Goal: Task Accomplishment & Management: Use online tool/utility

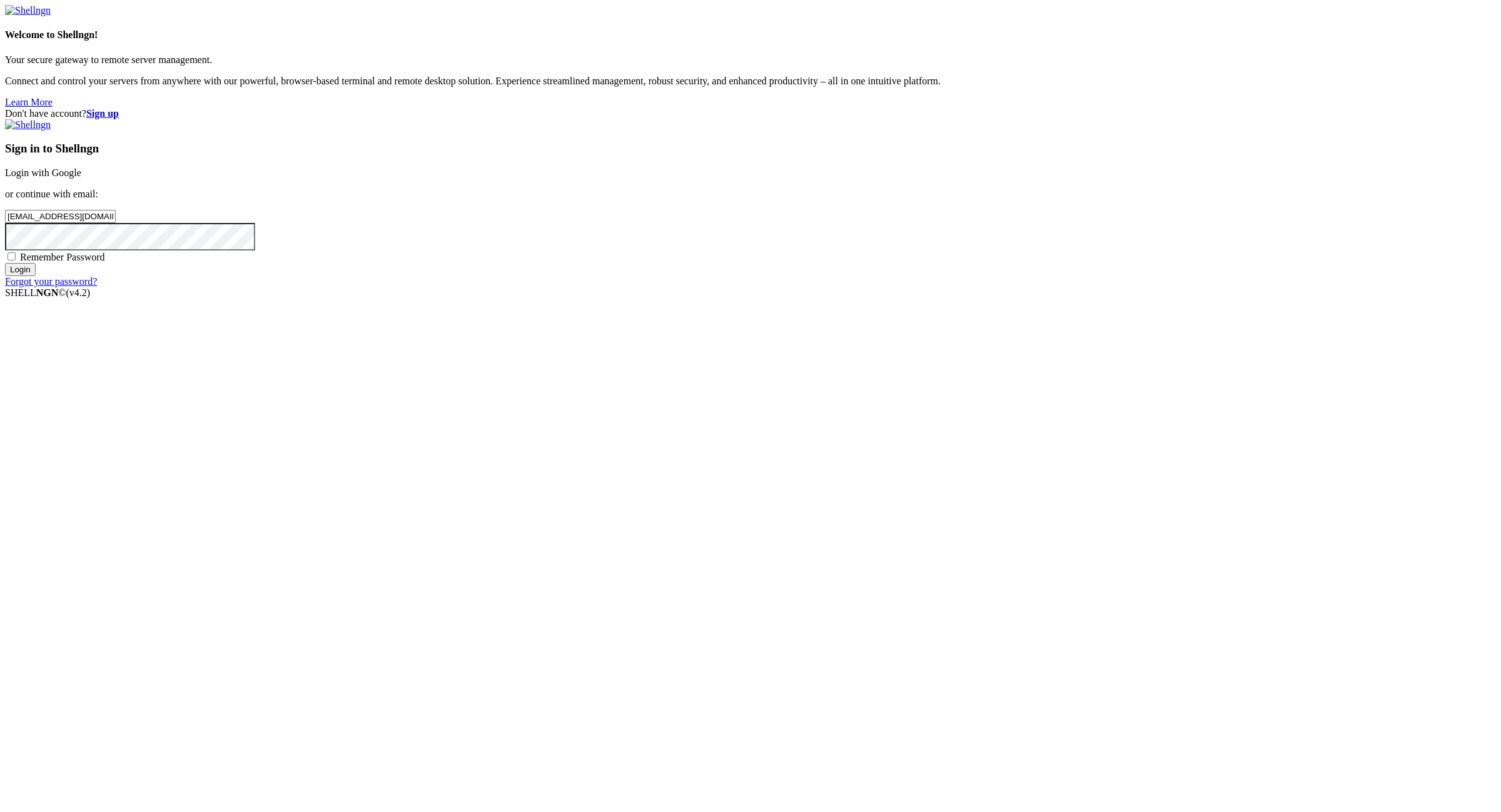
type input "[EMAIL_ADDRESS][DOMAIN_NAME]"
click at [105, 262] on span "Remember Password" at bounding box center [62, 256] width 85 height 11
click at [16, 260] on input "Remember Password" at bounding box center [12, 256] width 8 height 8
checkbox input "true"
click at [36, 276] on input "Login" at bounding box center [20, 269] width 30 height 13
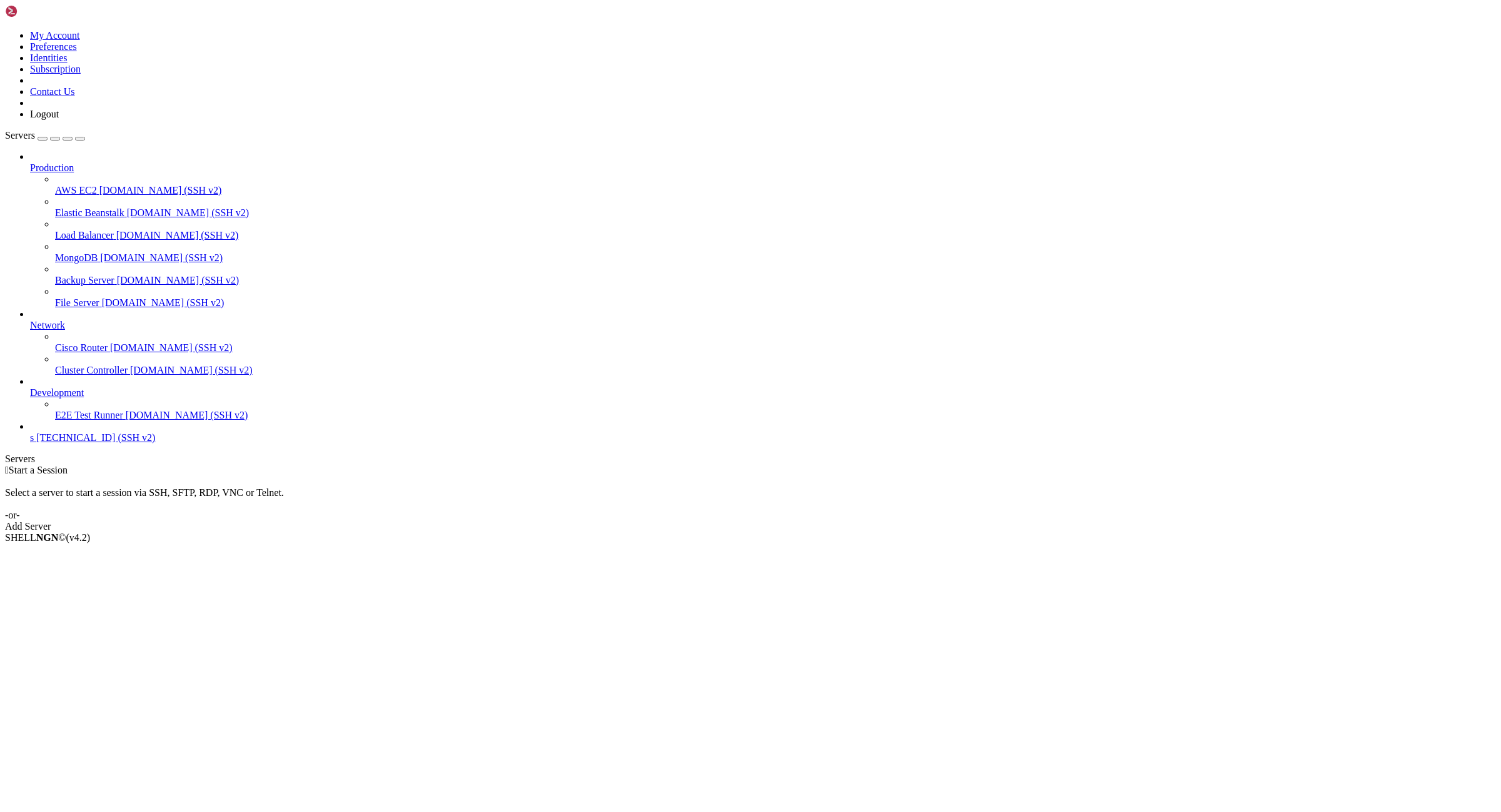
click at [91, 444] on span "[TECHNICAL_ID] (SSH v2)" at bounding box center [96, 438] width 119 height 11
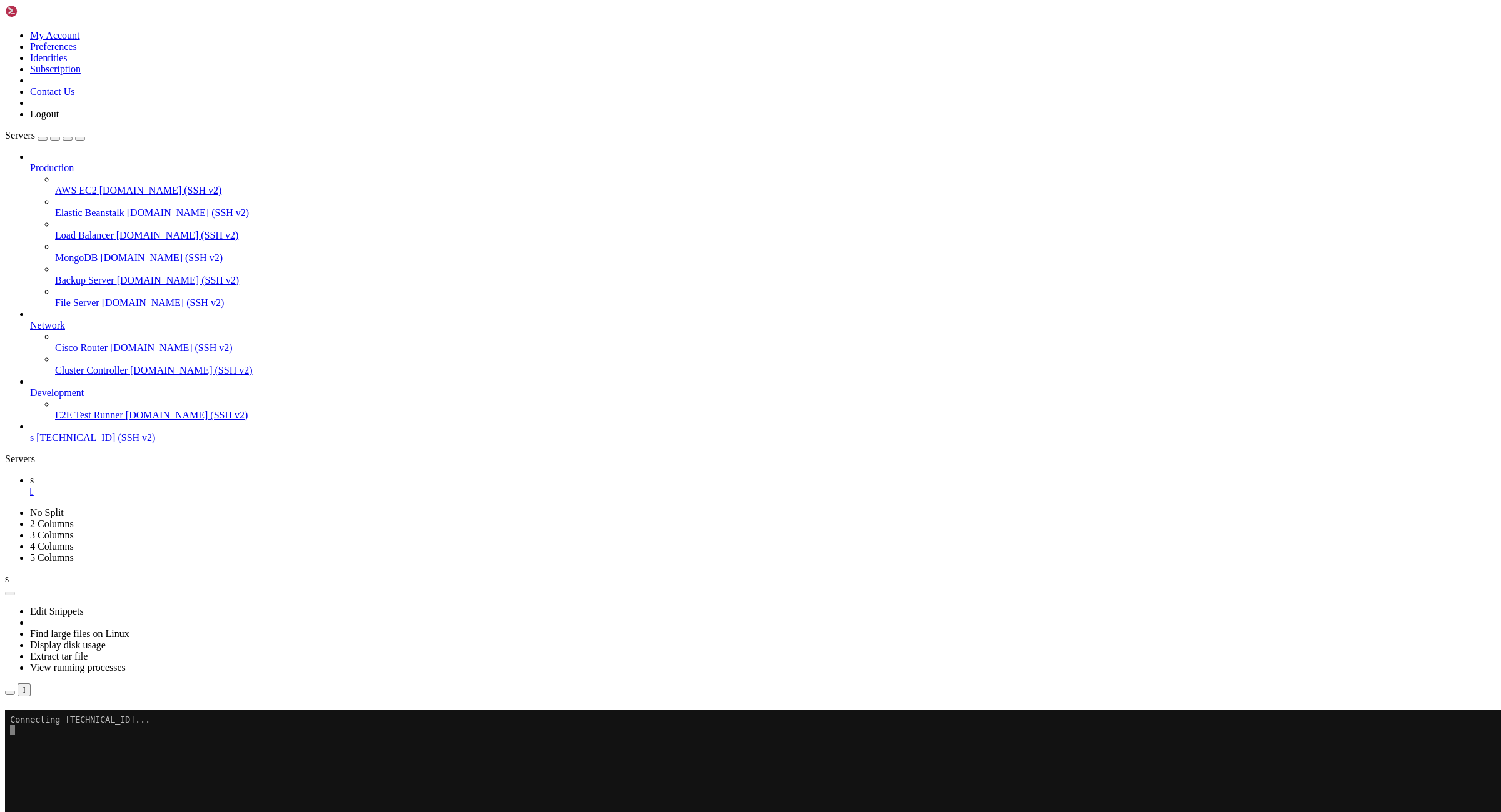
click at [5, 30] on link at bounding box center [5, 30] width 0 height 0
click at [59, 119] on link "Logout" at bounding box center [44, 114] width 28 height 11
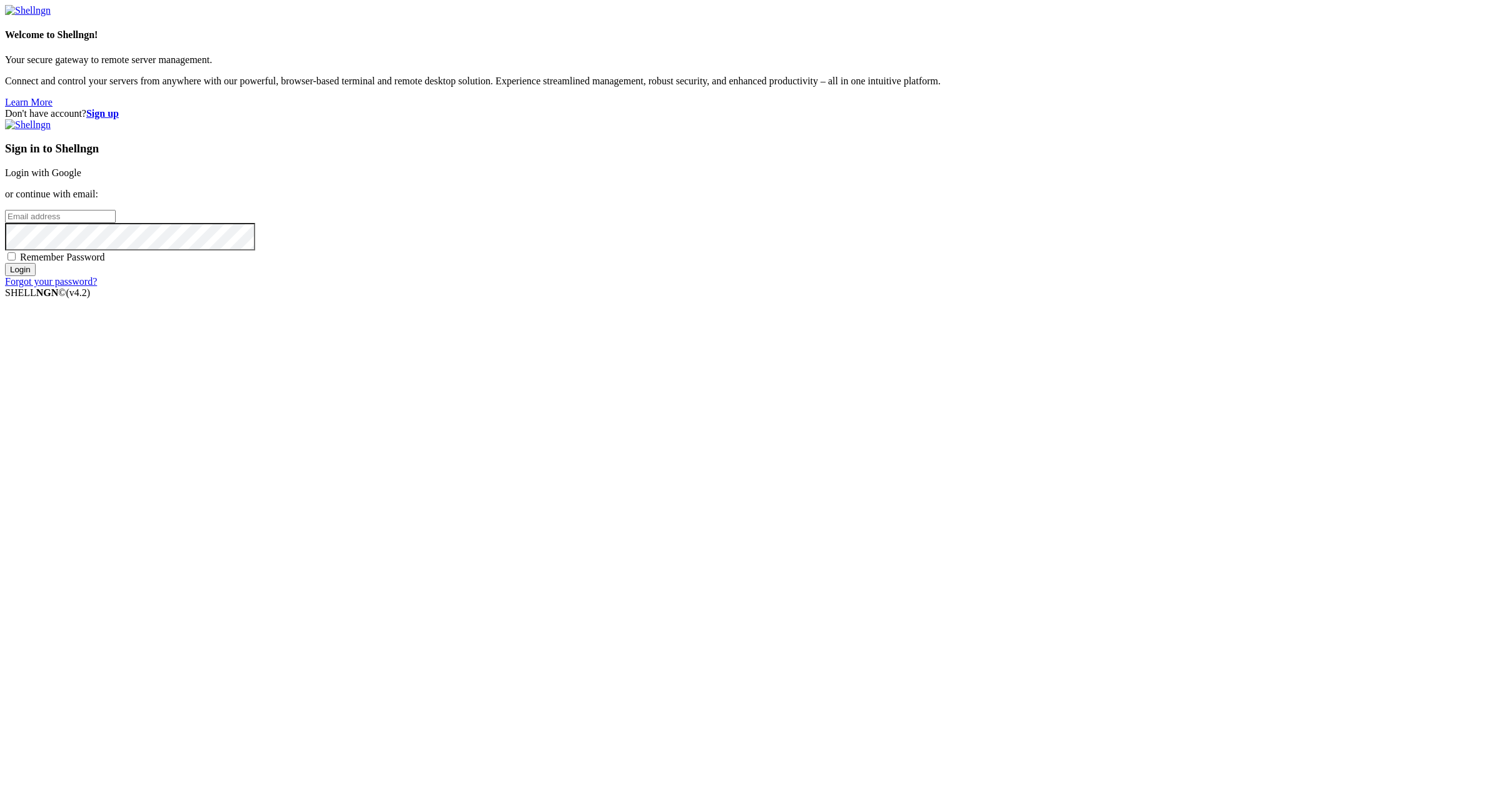
click at [119, 108] on strong "Sign up" at bounding box center [101, 113] width 32 height 11
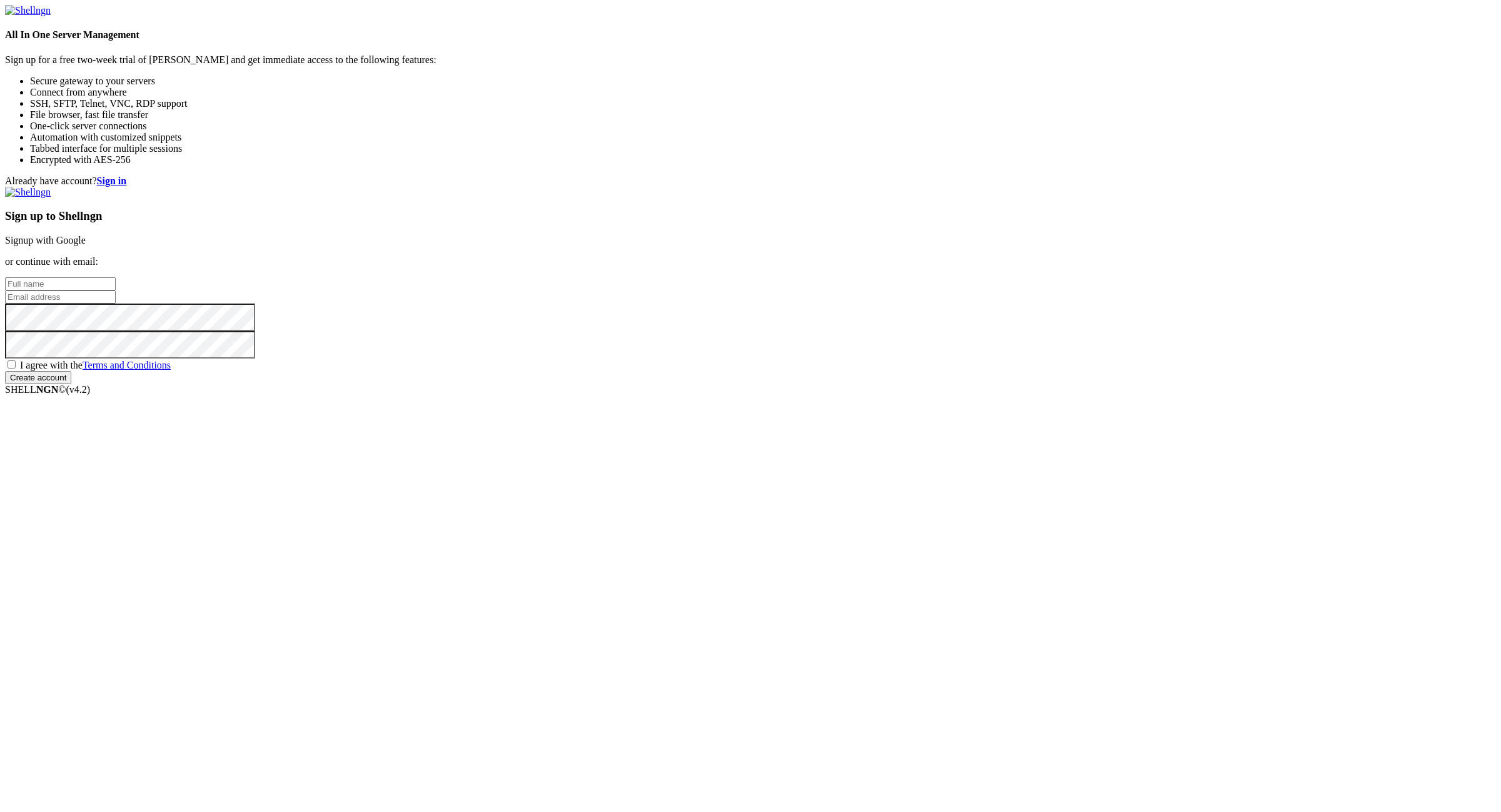
click at [116, 304] on input "email" at bounding box center [59, 296] width 110 height 13
paste input "[EMAIL_ADDRESS][DOMAIN_NAME]"
click at [1281, 384] on div "Already have account? Sign in Sign up to Shellngn Signup with Google or continu…" at bounding box center [750, 280] width 1490 height 209
click at [116, 304] on input "[EMAIL_ADDRESS][DOMAIN_NAME]" at bounding box center [59, 296] width 110 height 13
paste input ":NameNameName"
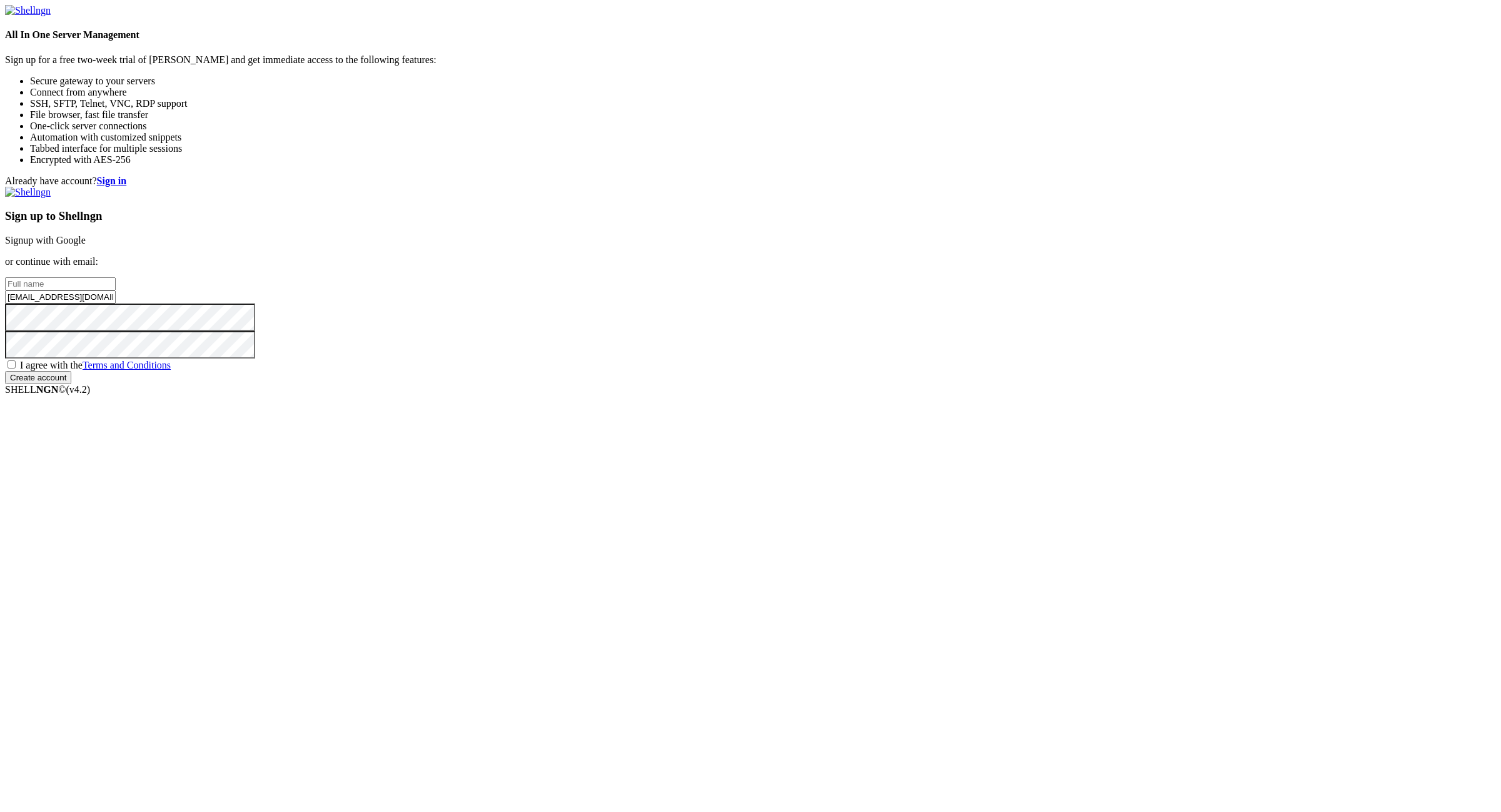
click at [116, 304] on input "[EMAIL_ADDRESS][DOMAIN_NAME]:NameNameName" at bounding box center [59, 296] width 110 height 13
click at [116, 304] on input "[EMAIL_ADDRESS][DOMAIN_NAME]:" at bounding box center [59, 296] width 110 height 13
click at [116, 304] on input "[EMAIL_ADDRESS][DOMAIN_NAME]" at bounding box center [59, 296] width 110 height 13
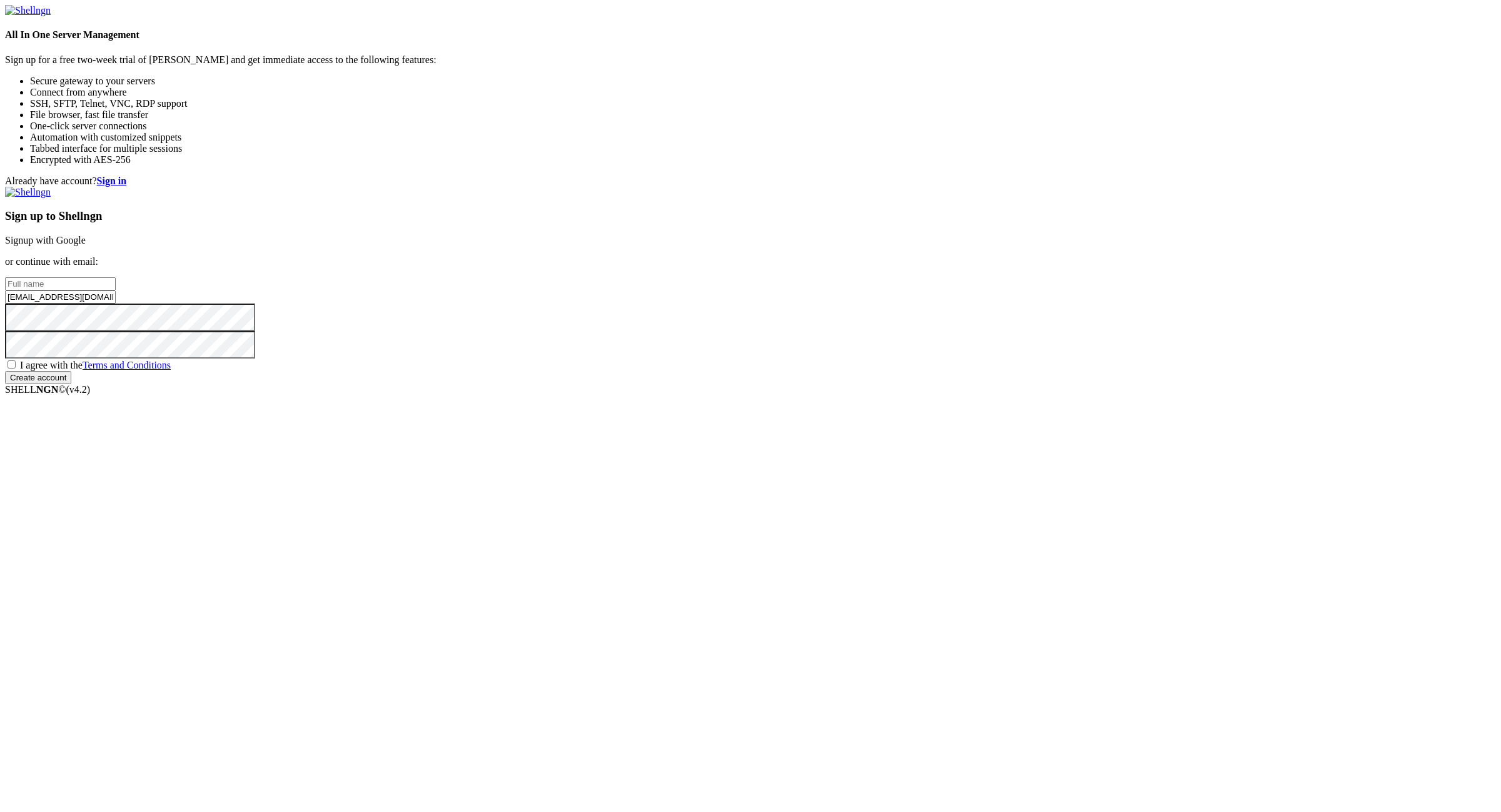
click at [116, 304] on input "[EMAIL_ADDRESS][DOMAIN_NAME]" at bounding box center [59, 296] width 110 height 13
type input "[EMAIL_ADDRESS][DOMAIN_NAME]"
click at [116, 290] on input "text" at bounding box center [59, 284] width 110 height 13
paste input "8616electric"
type input "8616electric"
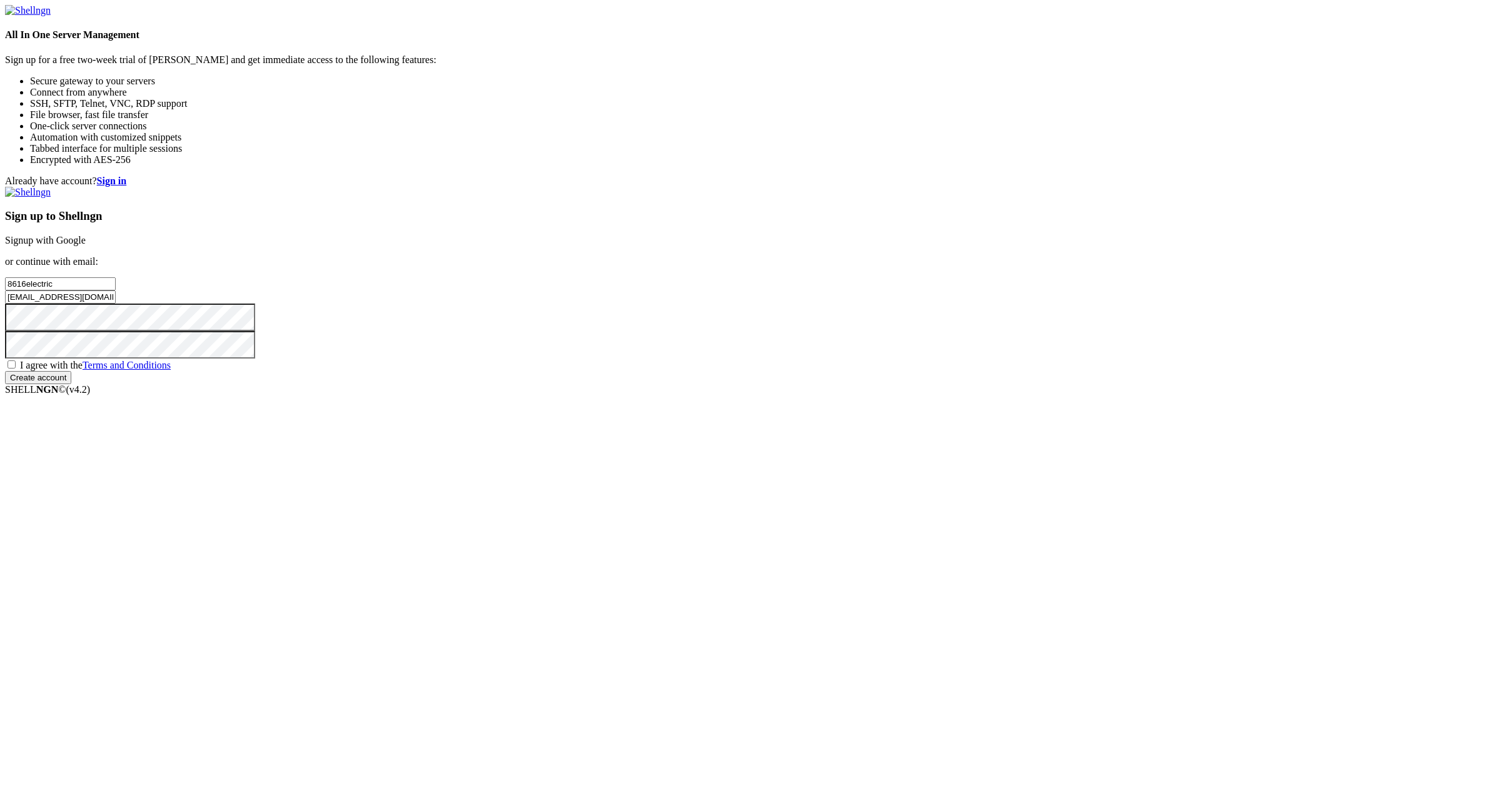
click at [893, 384] on div "Sign up to Shellngn Signup with Google or continue with email: 8616electric 861…" at bounding box center [750, 286] width 1490 height 198
click at [171, 370] on span "I agree with the Terms and Conditions" at bounding box center [96, 365] width 151 height 11
click at [16, 368] on input "I agree with the Terms and Conditions" at bounding box center [12, 365] width 8 height 8
checkbox input "true"
click at [71, 384] on input "Create account" at bounding box center [38, 377] width 66 height 13
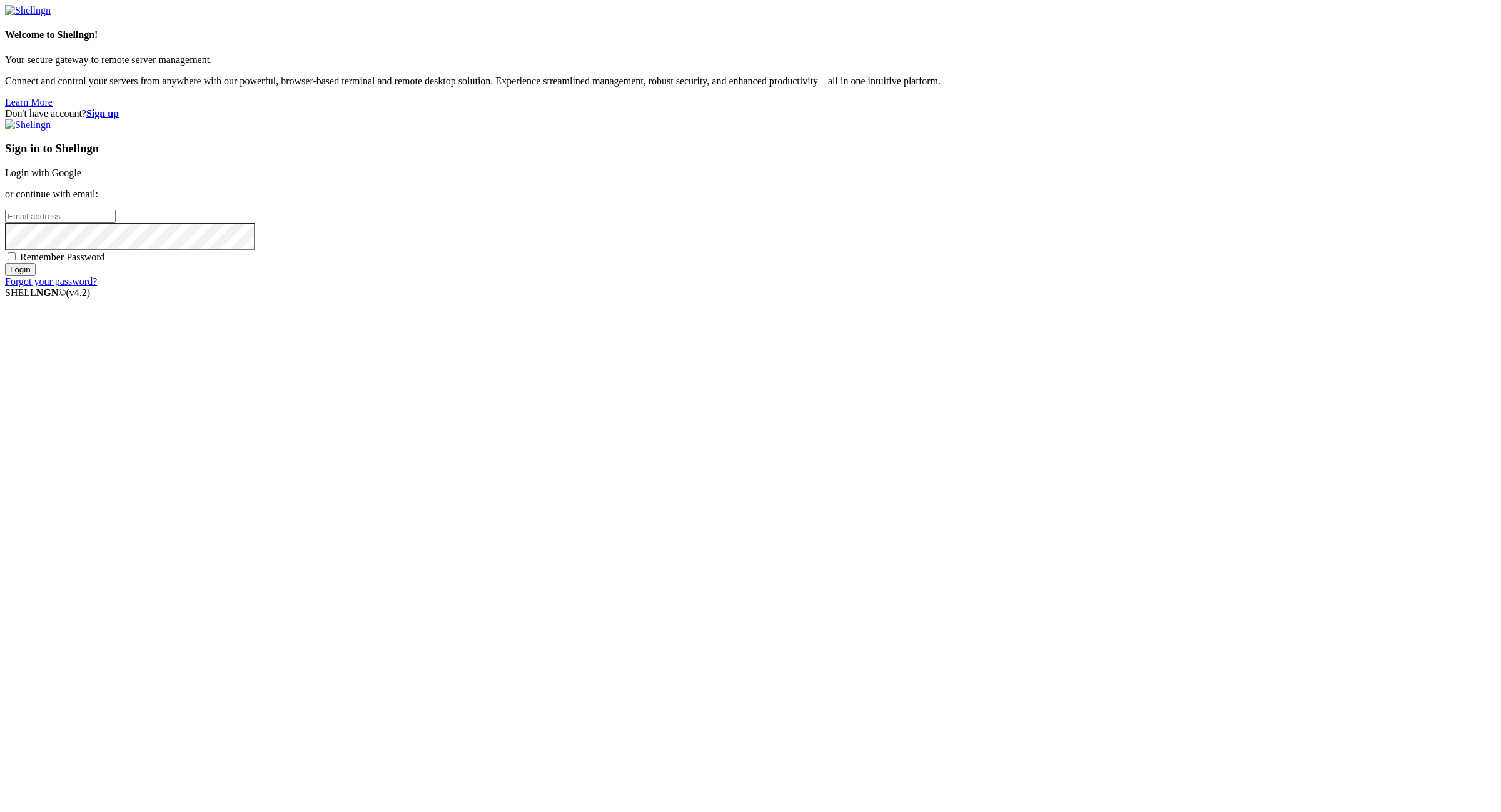
click at [116, 223] on input "email" at bounding box center [59, 215] width 110 height 13
paste input "[EMAIL_ADDRESS][DOMAIN_NAME]:NameNameName"
click at [116, 223] on input "[EMAIL_ADDRESS][DOMAIN_NAME]:NameNameName" at bounding box center [59, 215] width 110 height 13
click at [116, 223] on input "[EMAIL_ADDRESS][DOMAIN_NAME]:" at bounding box center [59, 215] width 110 height 13
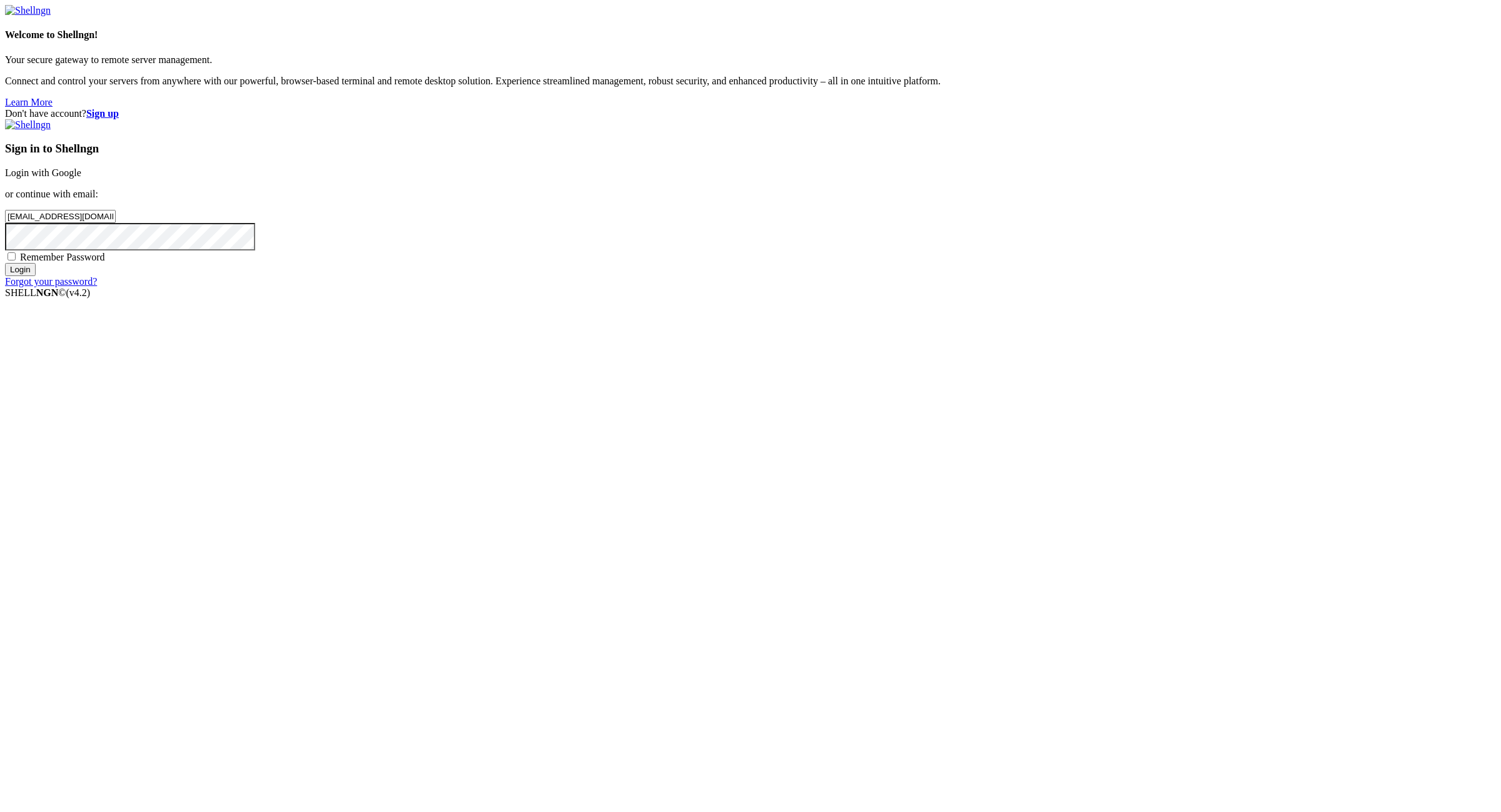
click at [116, 223] on input "[EMAIL_ADDRESS][DOMAIN_NAME]:" at bounding box center [59, 215] width 110 height 13
type input "[EMAIL_ADDRESS][DOMAIN_NAME]"
click at [903, 288] on div "Sign in to Shellngn Login with Google or continue with email: [EMAIL_ADDRESS][D…" at bounding box center [750, 203] width 1490 height 168
click at [105, 262] on span "Remember Password" at bounding box center [62, 256] width 85 height 11
click at [16, 260] on input "Remember Password" at bounding box center [12, 256] width 8 height 8
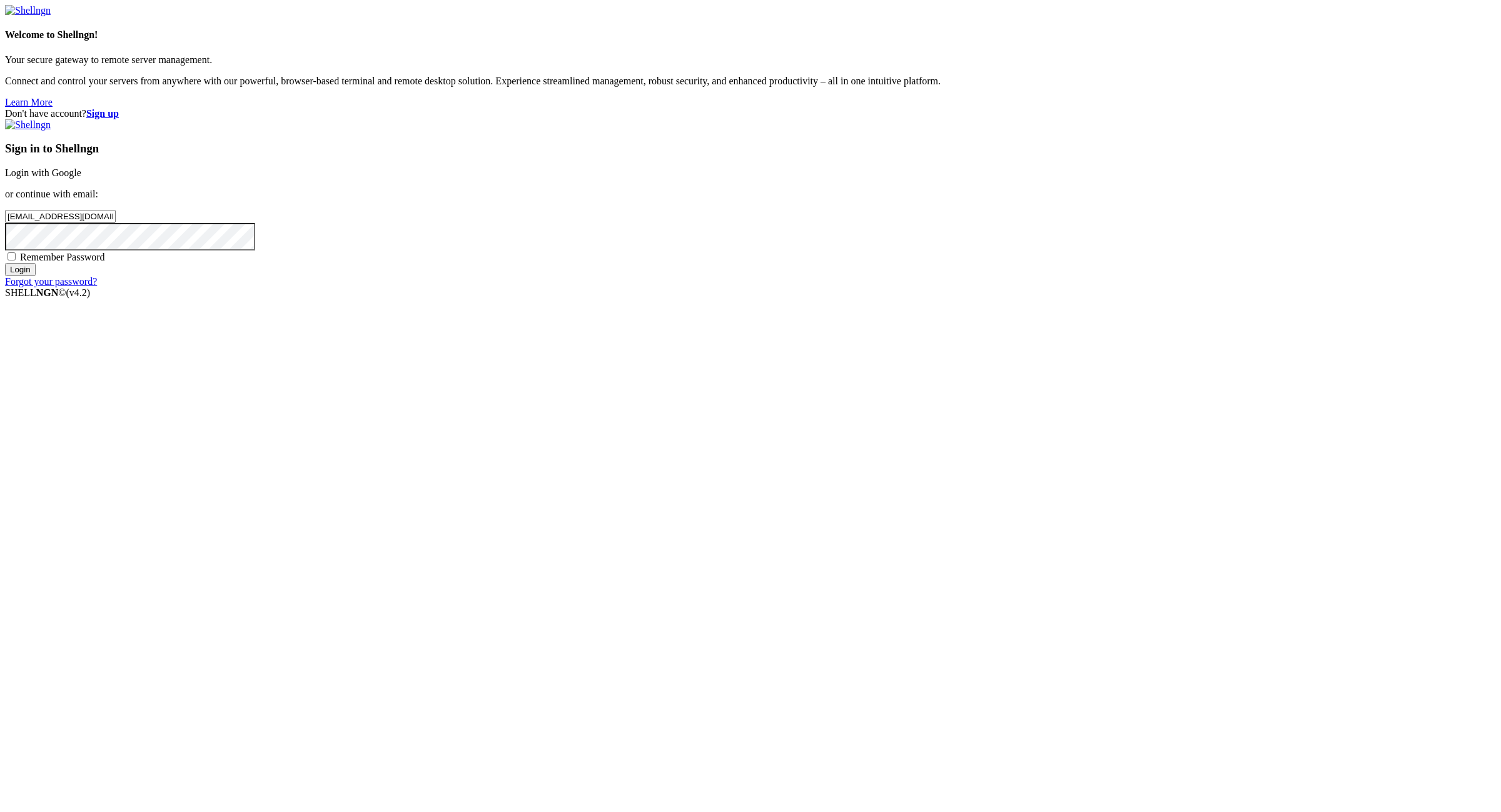
checkbox input "true"
click at [929, 288] on div "Forgot your password?" at bounding box center [750, 282] width 1490 height 12
click at [36, 276] on input "Login" at bounding box center [20, 269] width 30 height 13
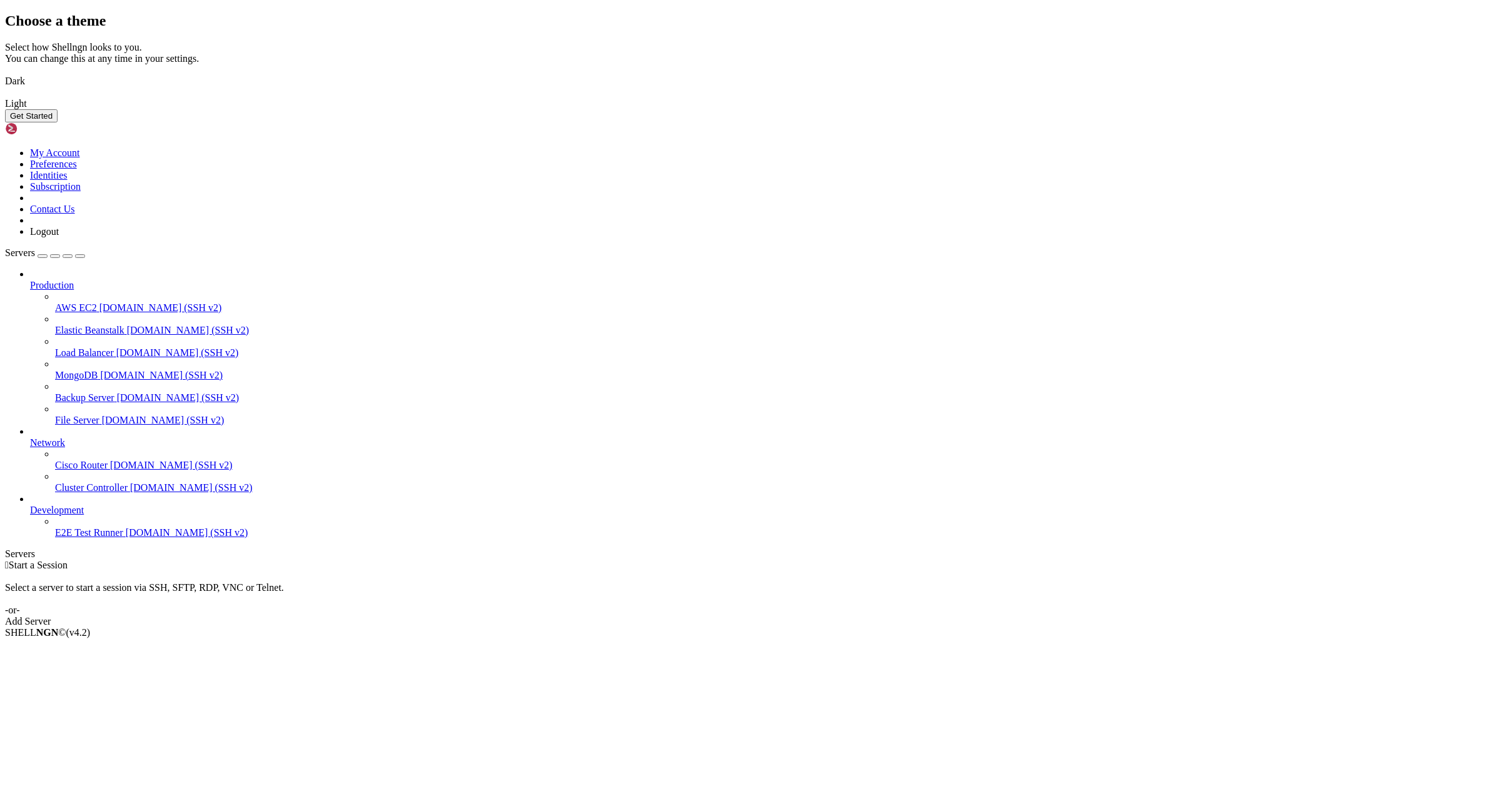
click at [1213, 123] on div "Choose a theme Select how Shellngn looks to you. You can change this at any tim…" at bounding box center [750, 67] width 1490 height 110
click at [5, 73] on img at bounding box center [5, 73] width 0 height 0
click at [892, 123] on div "Get Started" at bounding box center [750, 115] width 1490 height 13
click at [58, 123] on button "Get Started" at bounding box center [31, 115] width 53 height 13
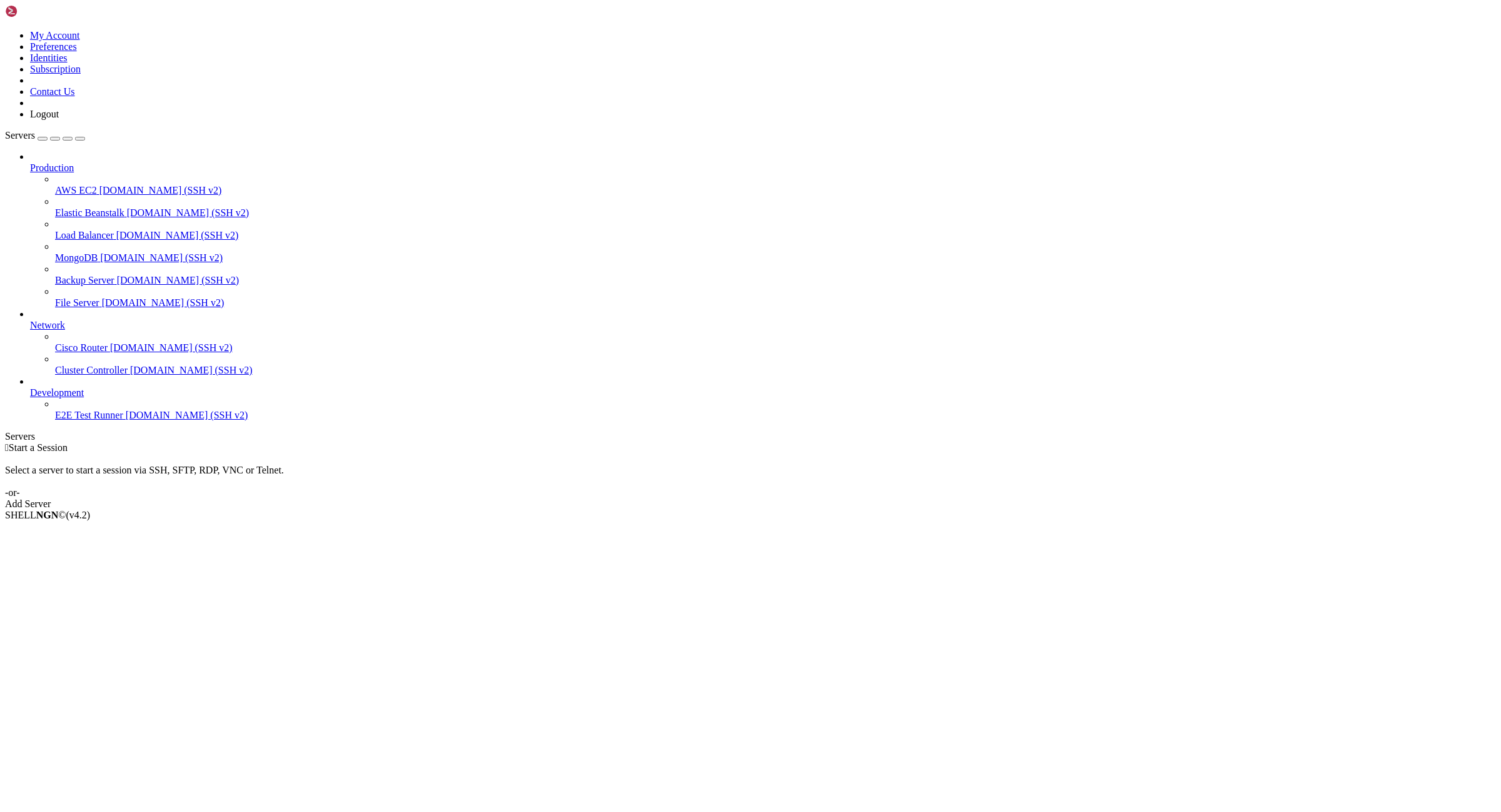
click at [803, 443] on div " Start a Session Select a server to start a session via SSH, SFTP, RDP, VNC or…" at bounding box center [750, 476] width 1490 height 67
click at [810, 499] on div "Add Server" at bounding box center [750, 505] width 1490 height 12
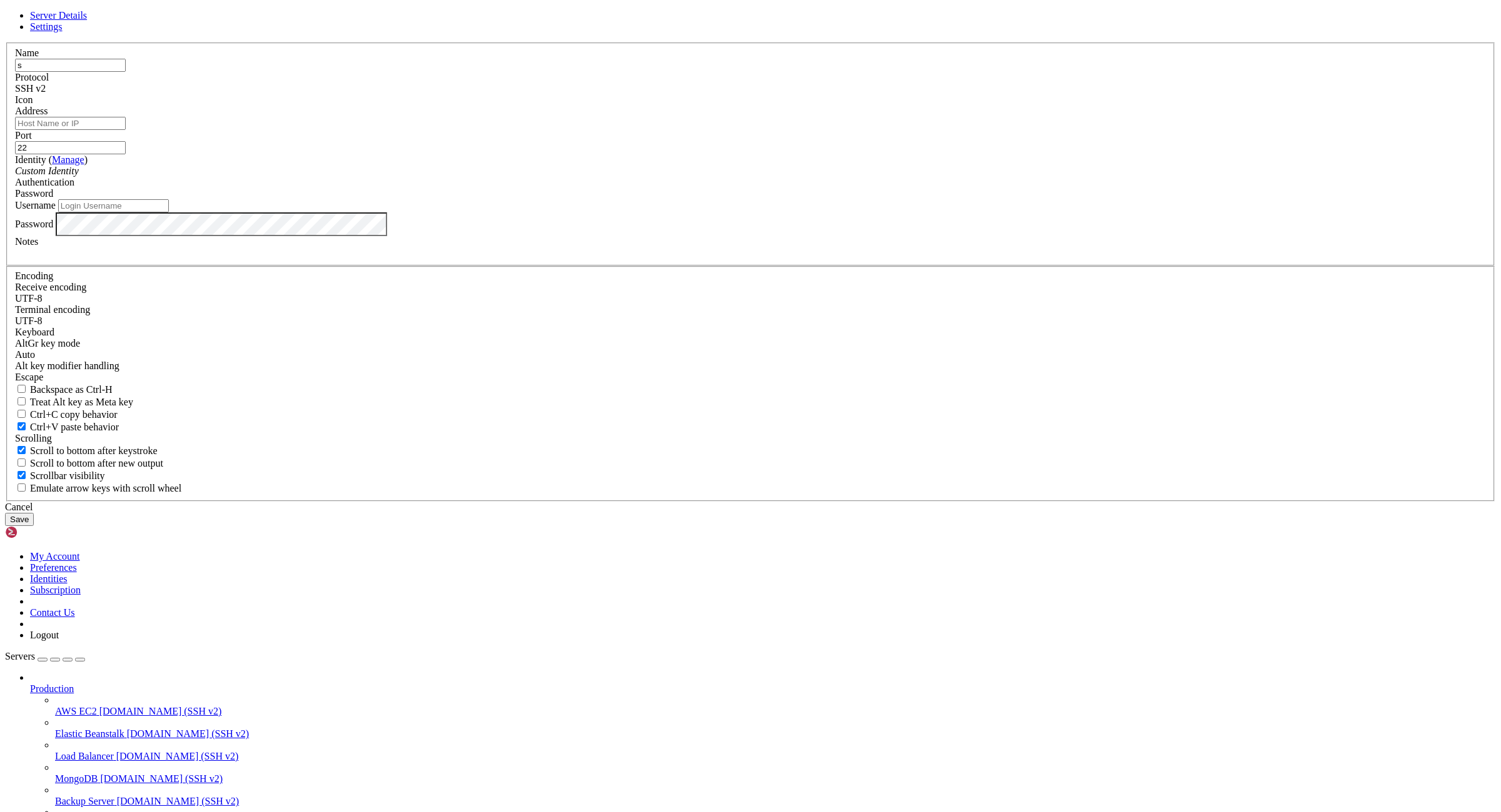
type input "s"
click at [169, 213] on input "Username" at bounding box center [113, 206] width 110 height 13
type input "root"
click at [126, 130] on input "Address" at bounding box center [69, 123] width 110 height 13
paste input "[TECHNICAL_ID]:sjtdeas&4hsaeF"
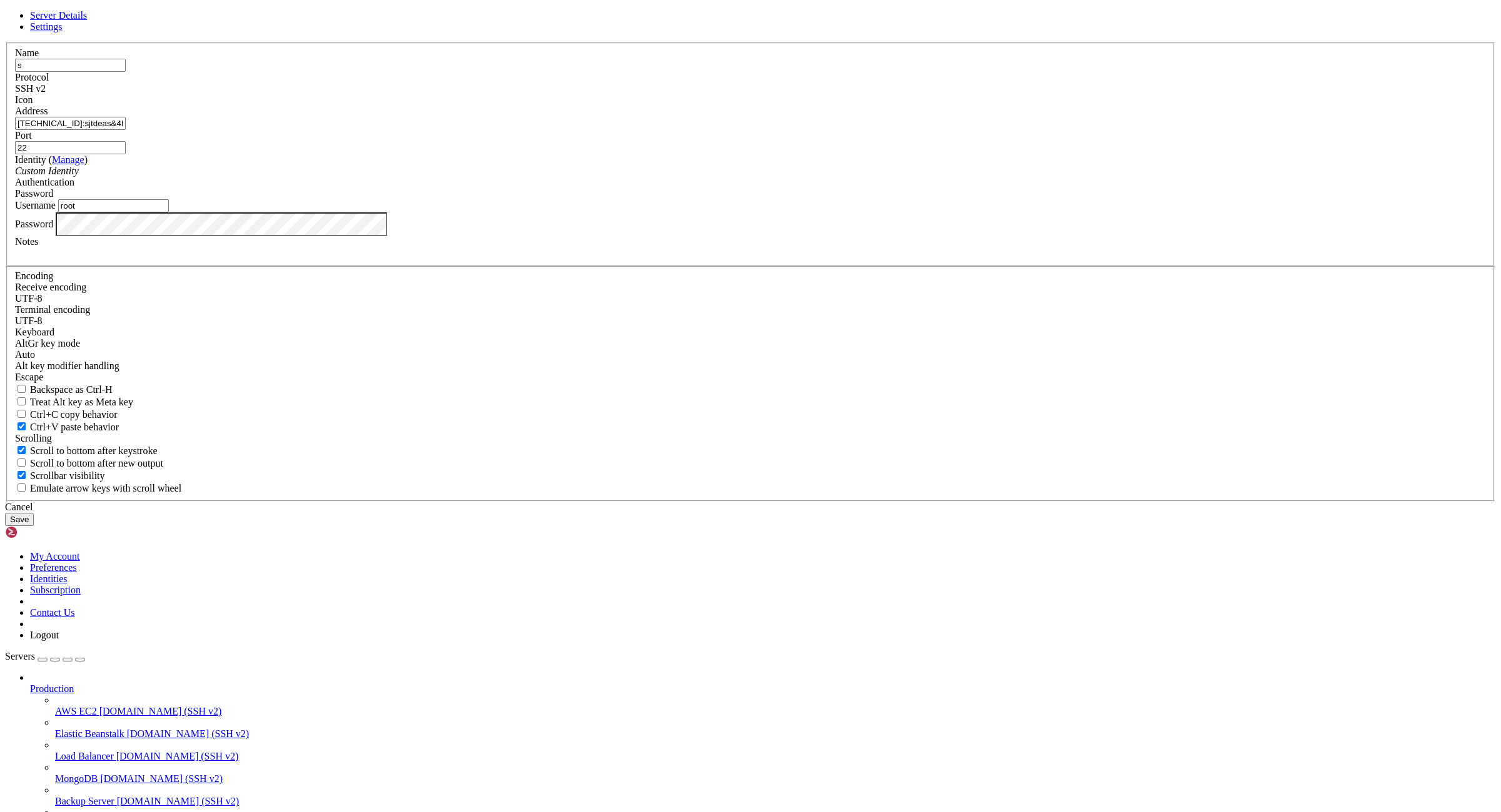
drag, startPoint x: 731, startPoint y: 337, endPoint x: 642, endPoint y: 346, distance: 89.5
click at [126, 130] on input "[TECHNICAL_ID]:sjtdeas&4hsaeF" at bounding box center [69, 123] width 110 height 13
drag, startPoint x: 649, startPoint y: 344, endPoint x: 639, endPoint y: 344, distance: 10.0
click at [126, 130] on input "[URL]:" at bounding box center [69, 123] width 110 height 13
type input "[TECHNICAL_ID]"
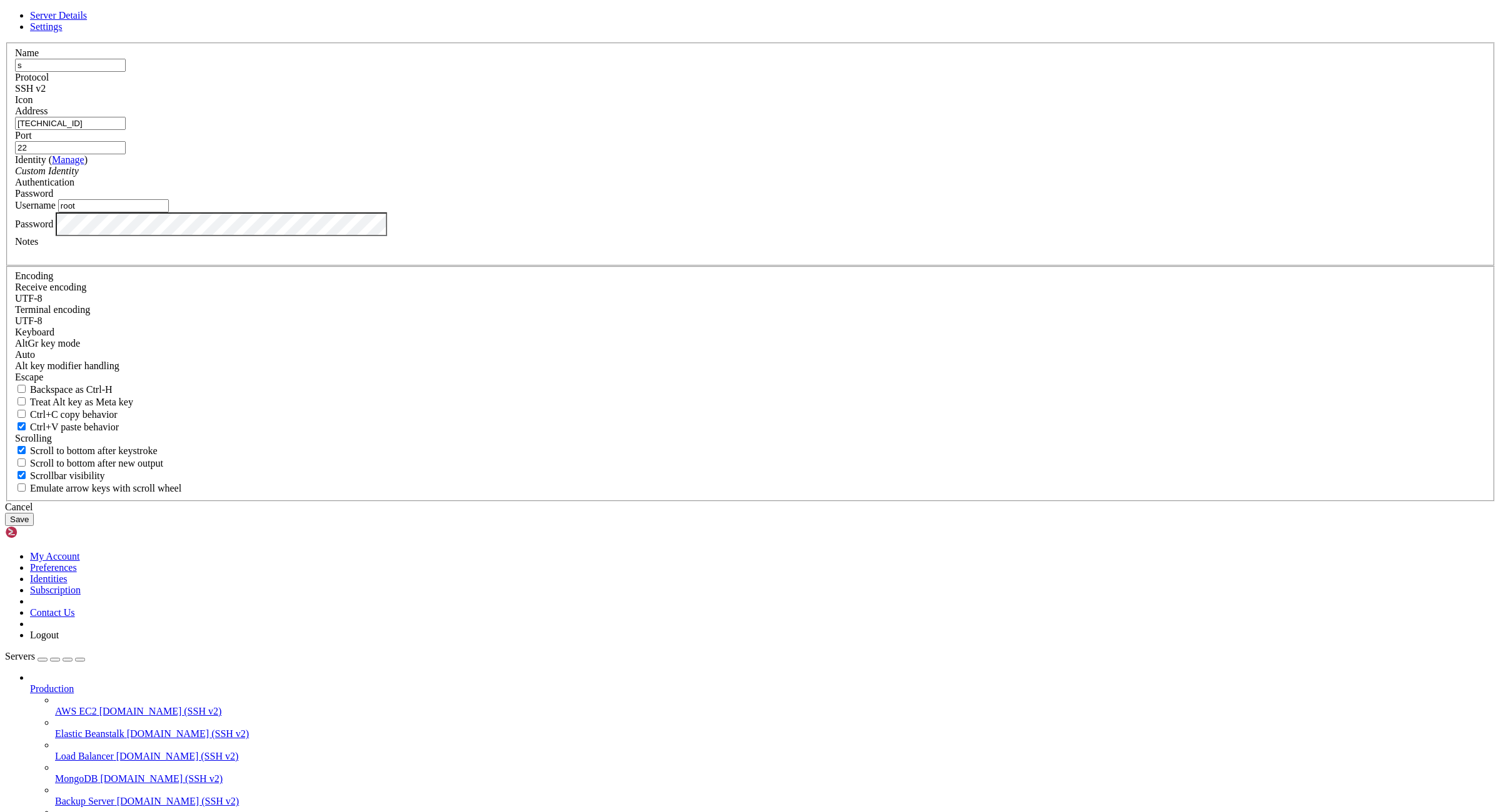
click at [34, 526] on button "Save" at bounding box center [19, 519] width 28 height 13
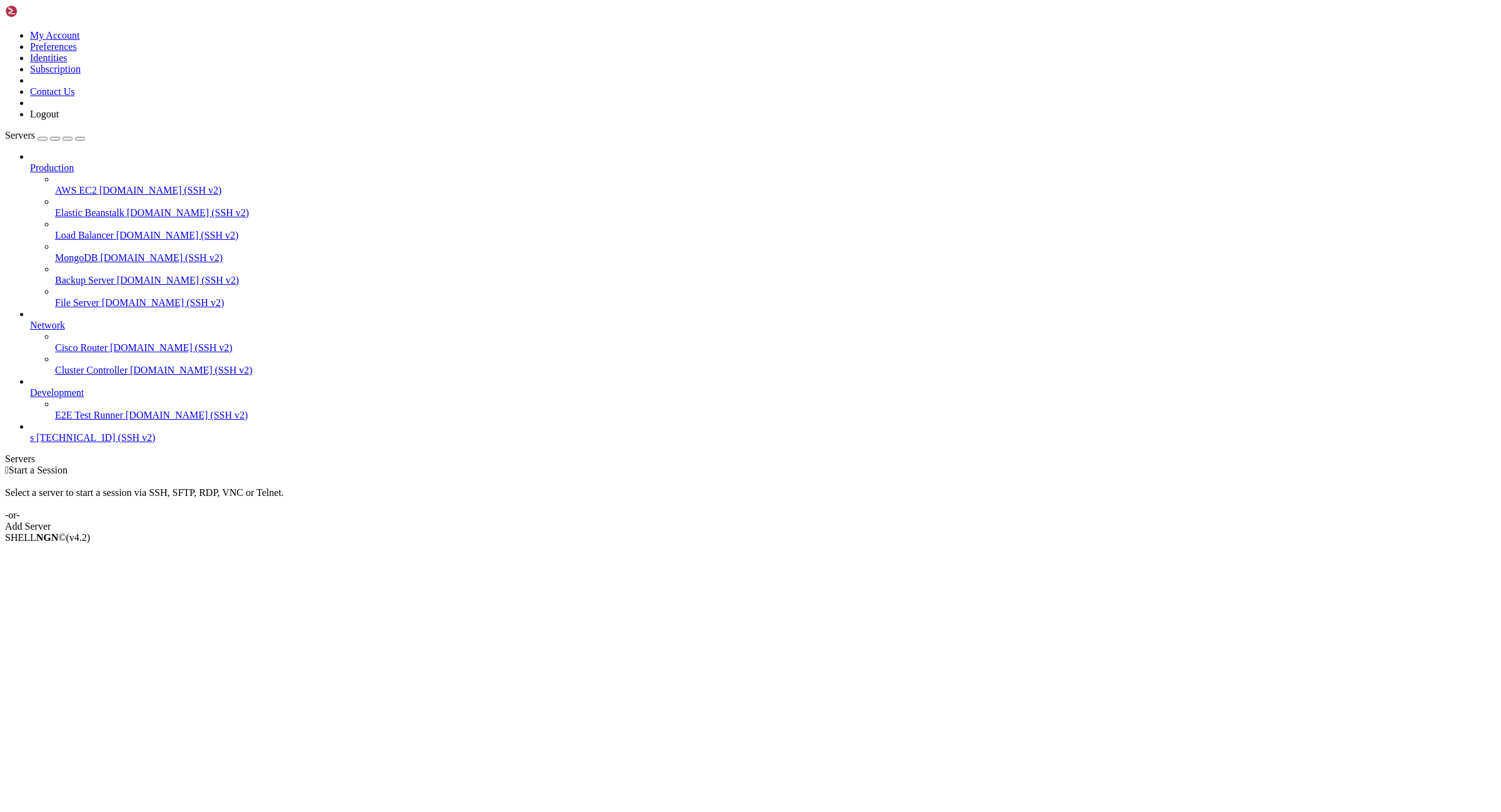
click at [76, 444] on span "[TECHNICAL_ID] (SSH v2)" at bounding box center [96, 438] width 119 height 11
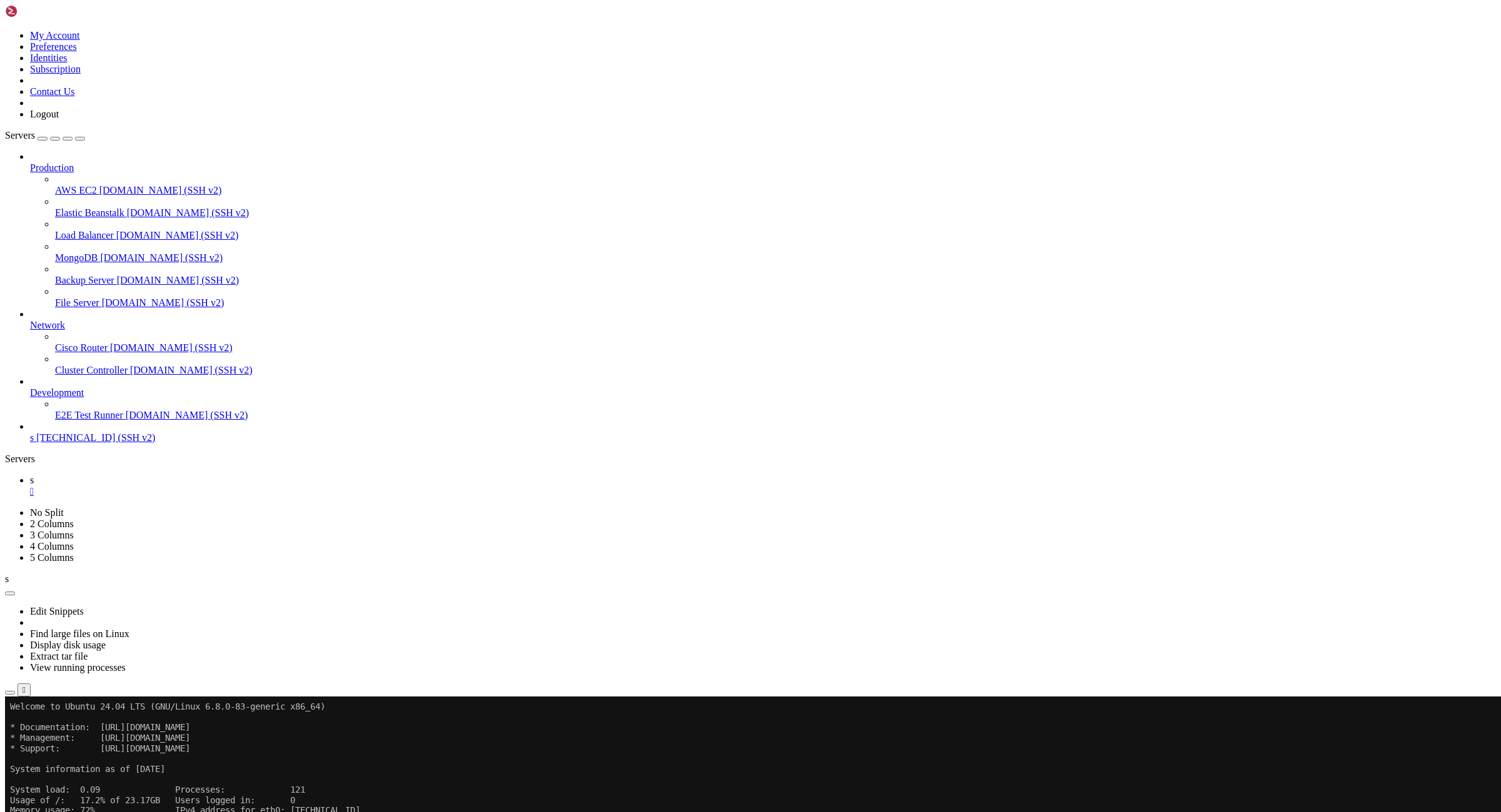
drag, startPoint x: 242, startPoint y: 1020, endPoint x: 55, endPoint y: 1021, distance: 187.0
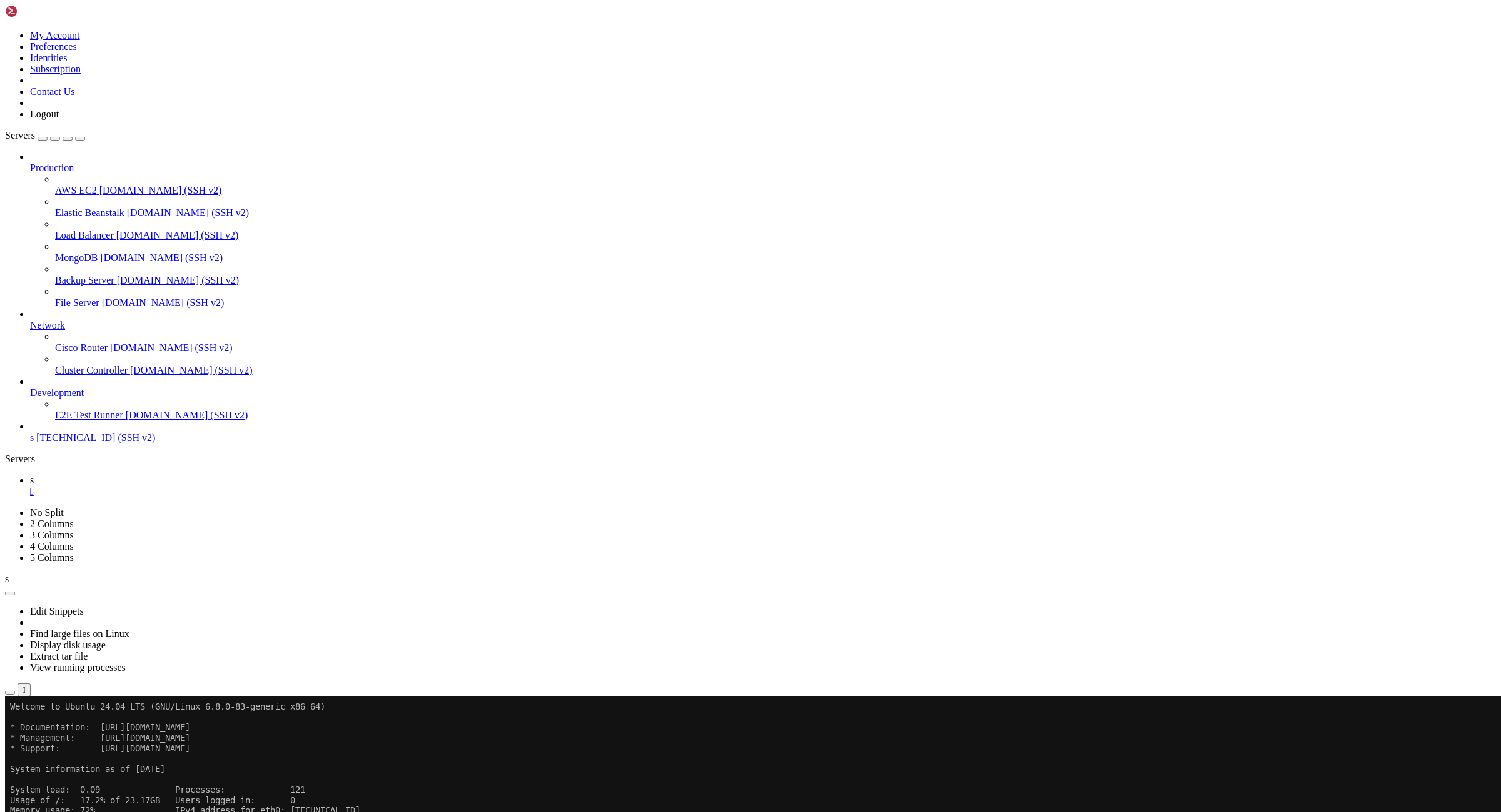
paste textarea "39257.pts-0.66b69b5d1b9942818ebbe033"
type textarea "39257.pts-0.66b69b5d1b9942818ebbe033"
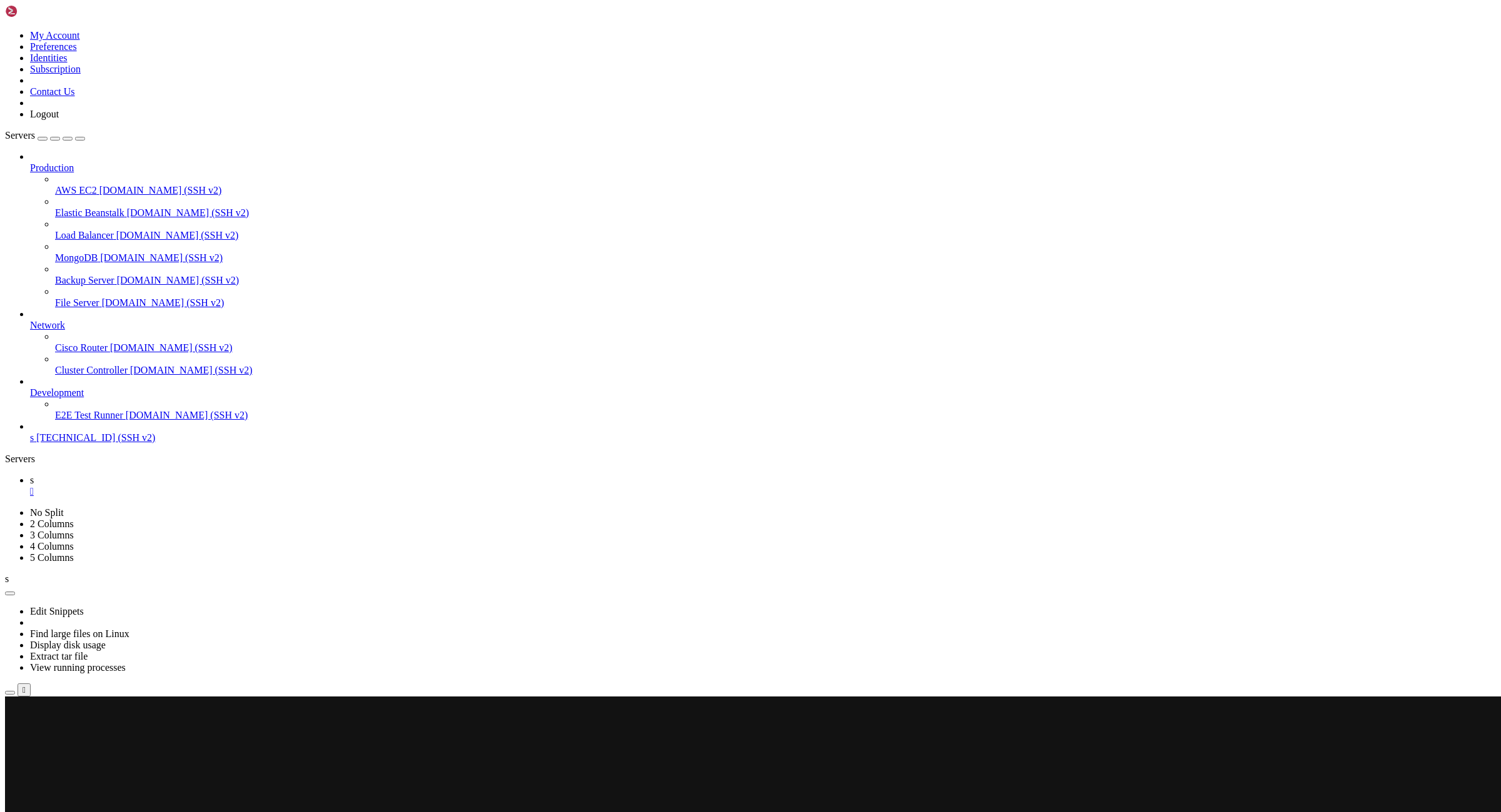
scroll to position [20, 0]
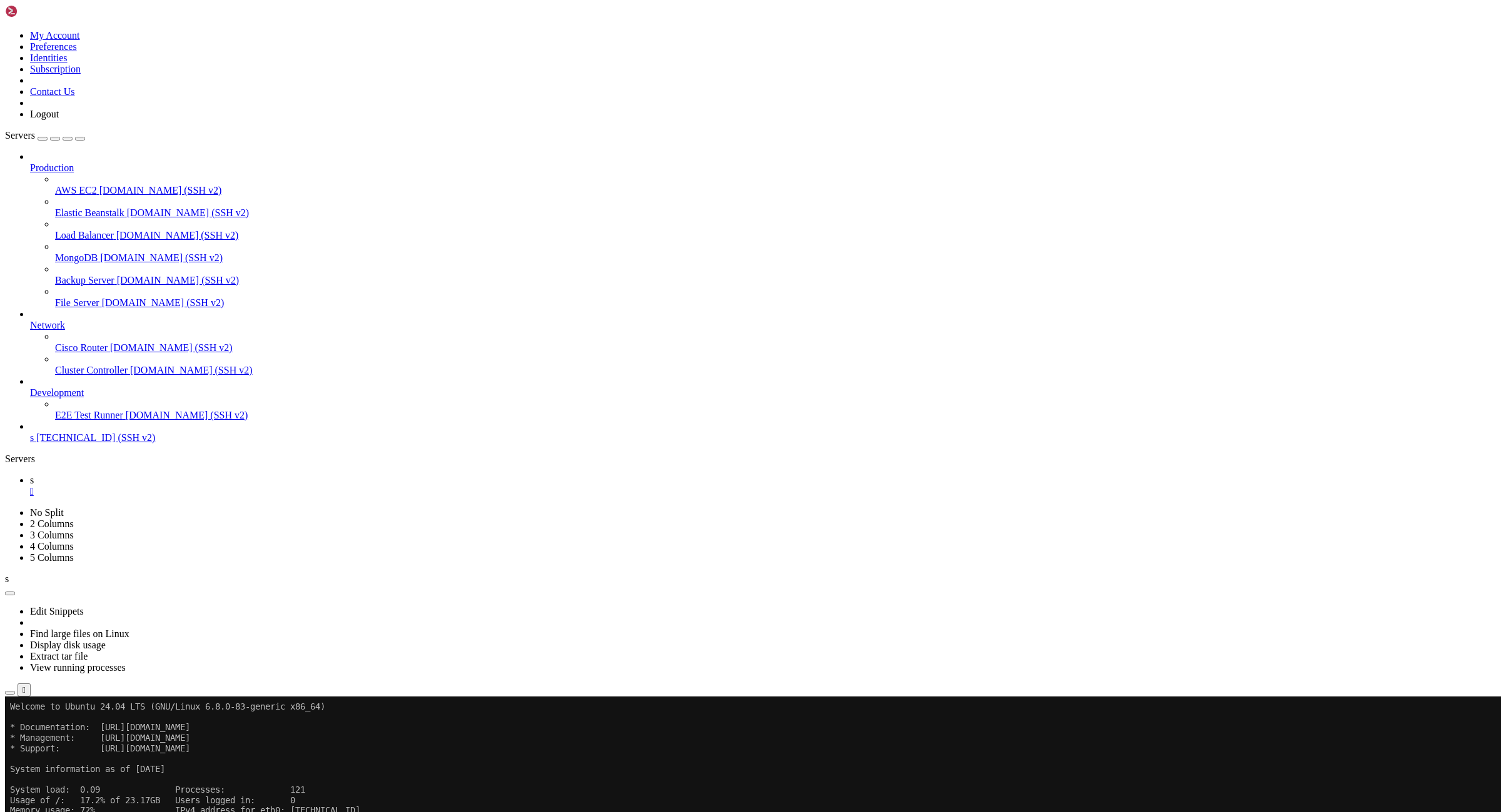
drag, startPoint x: 241, startPoint y: 1030, endPoint x: 53, endPoint y: 1030, distance: 188.0
drag, startPoint x: 242, startPoint y: 1133, endPoint x: 55, endPoint y: 1134, distance: 187.0
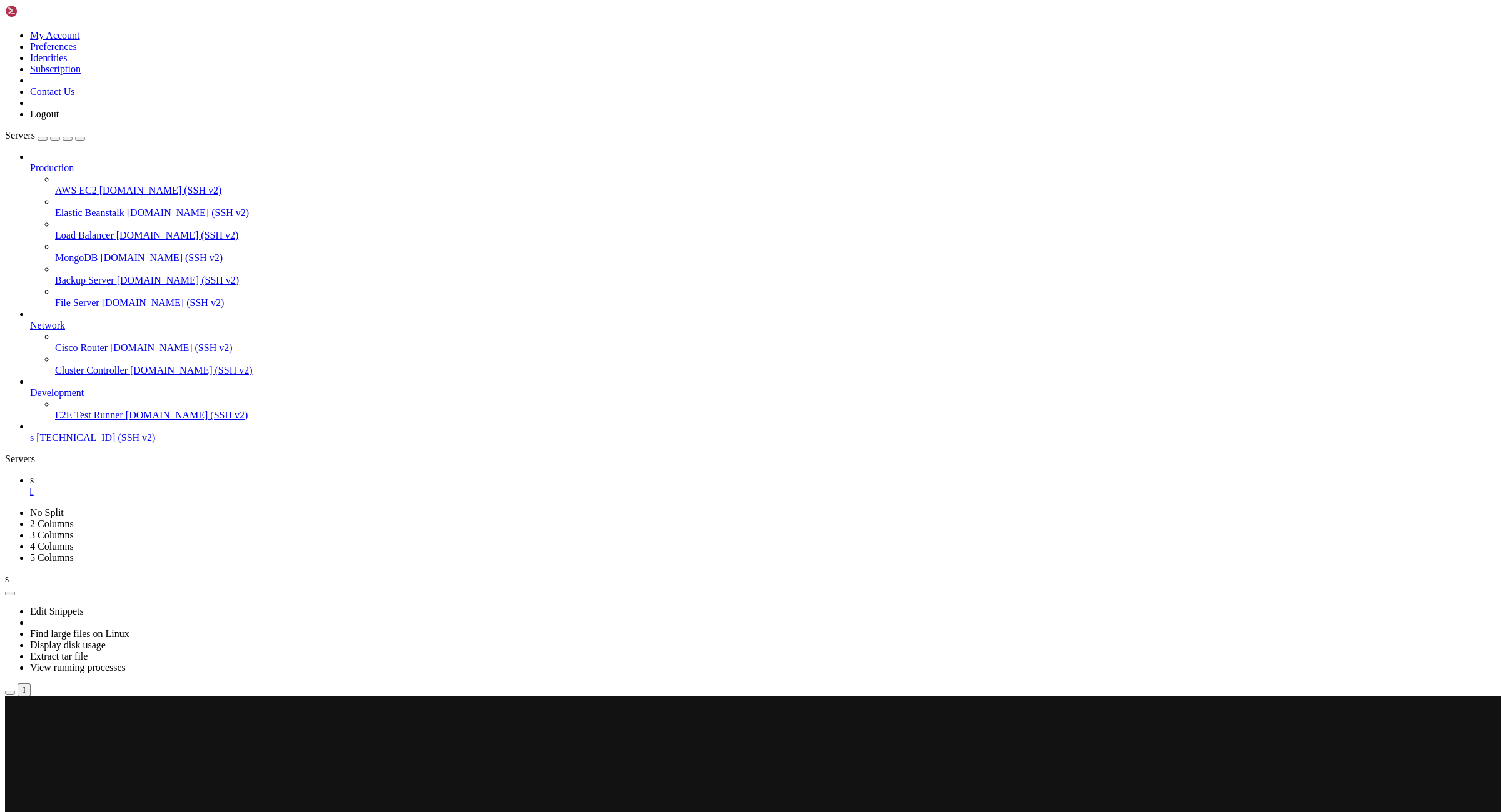
click at [764, 800] on x-row at bounding box center [677, 800] width 1334 height 11
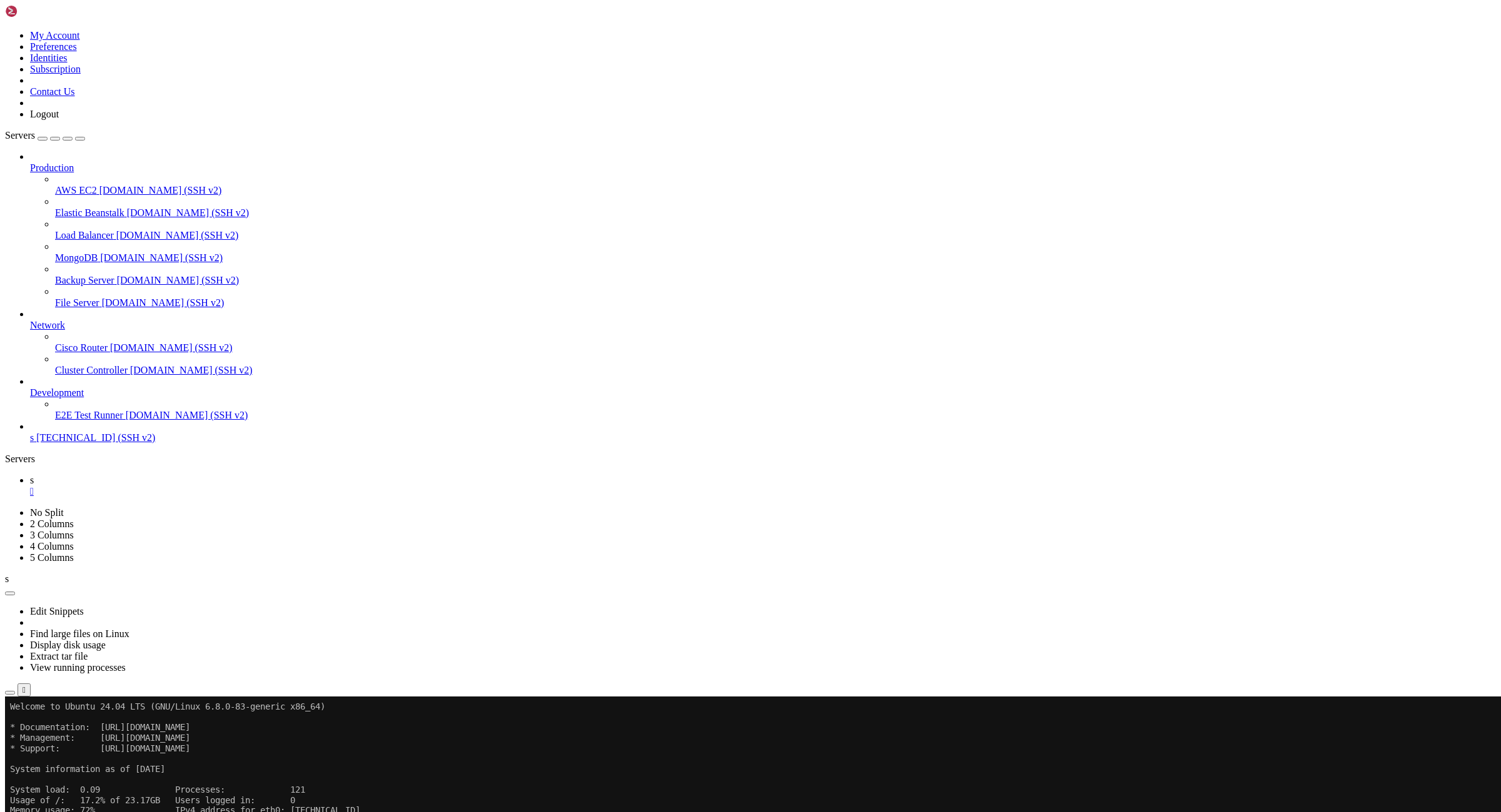
scroll to position [30, 0]
click at [194, 486] on div "" at bounding box center [763, 492] width 1466 height 12
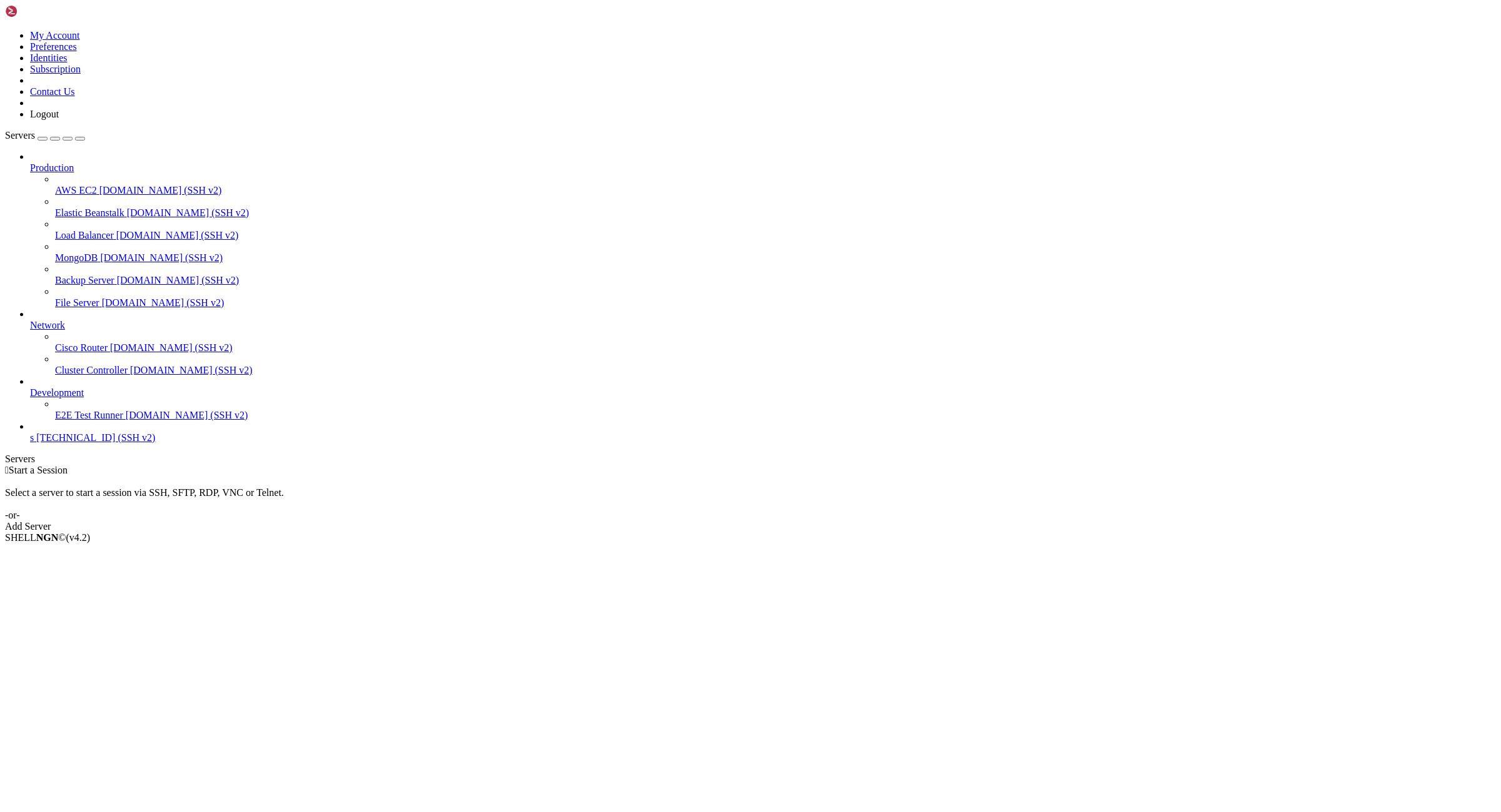
click at [5, 30] on link at bounding box center [5, 30] width 0 height 0
